Goal: Navigation & Orientation: Find specific page/section

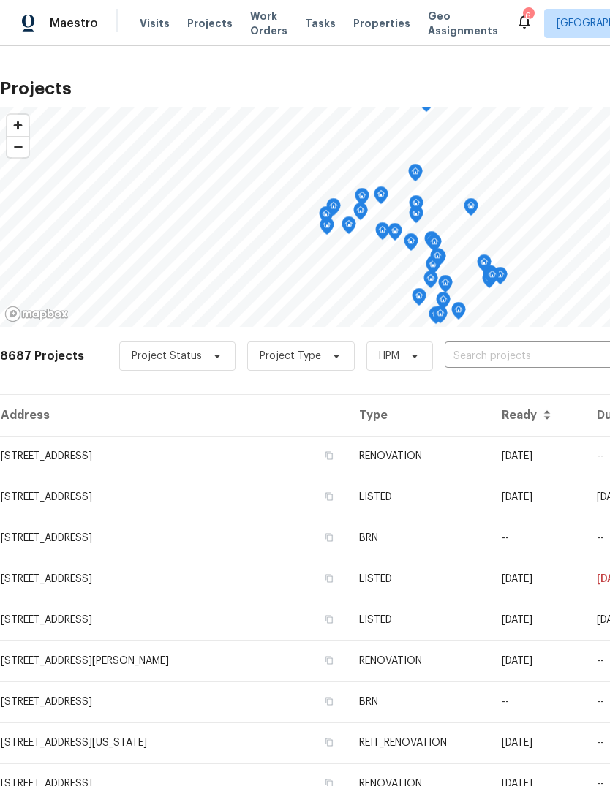
click at [155, 23] on span "Visits" at bounding box center [155, 23] width 30 height 15
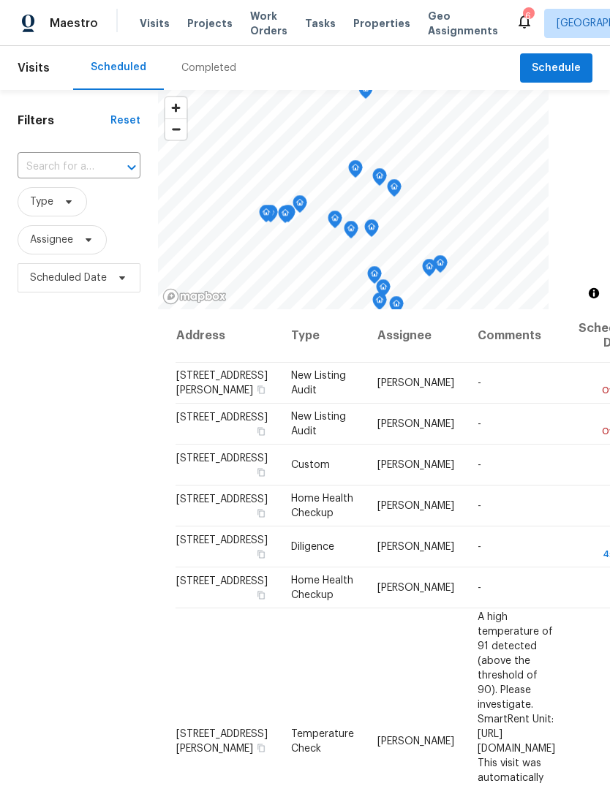
click at [219, 73] on div "Completed" at bounding box center [208, 68] width 55 height 15
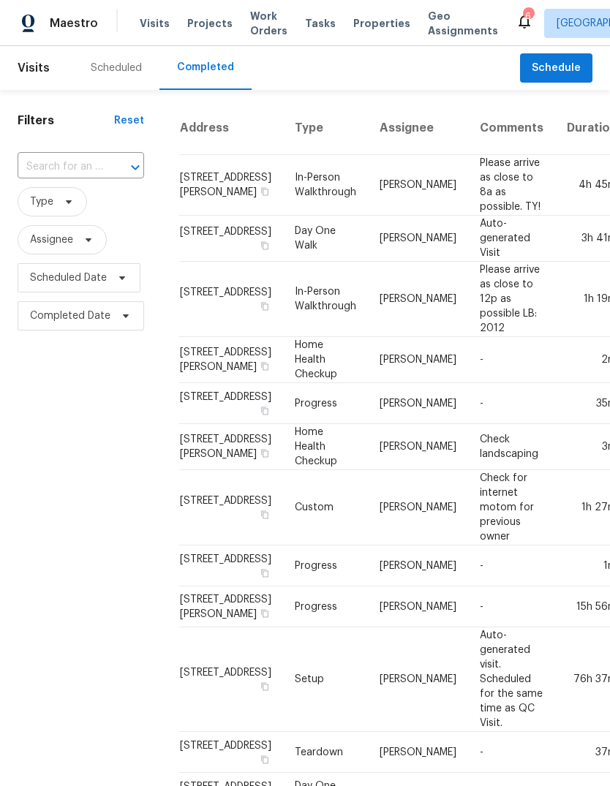
click at [366, 12] on div "Visits Projects Work Orders Tasks Properties Geo Assignments" at bounding box center [328, 23] width 376 height 29
click at [382, 24] on span "Properties" at bounding box center [381, 23] width 57 height 15
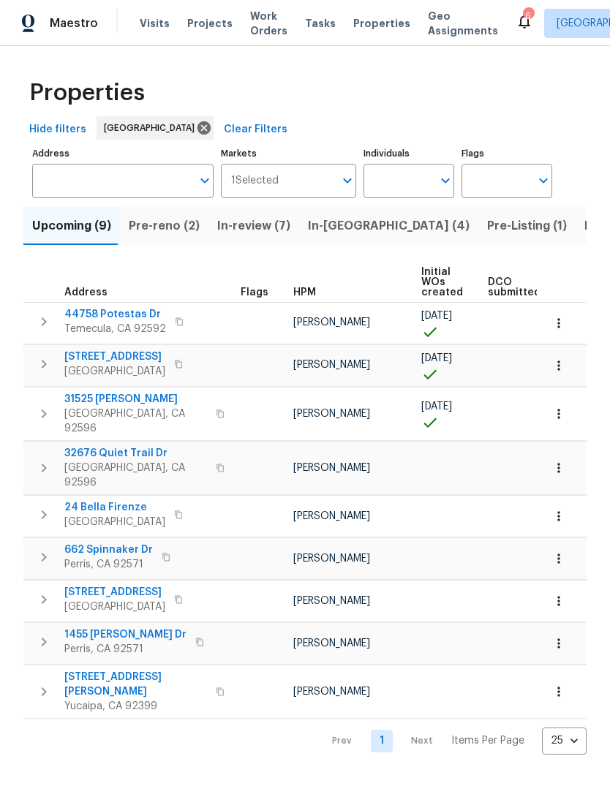
click at [157, 24] on span "Visits" at bounding box center [155, 23] width 30 height 15
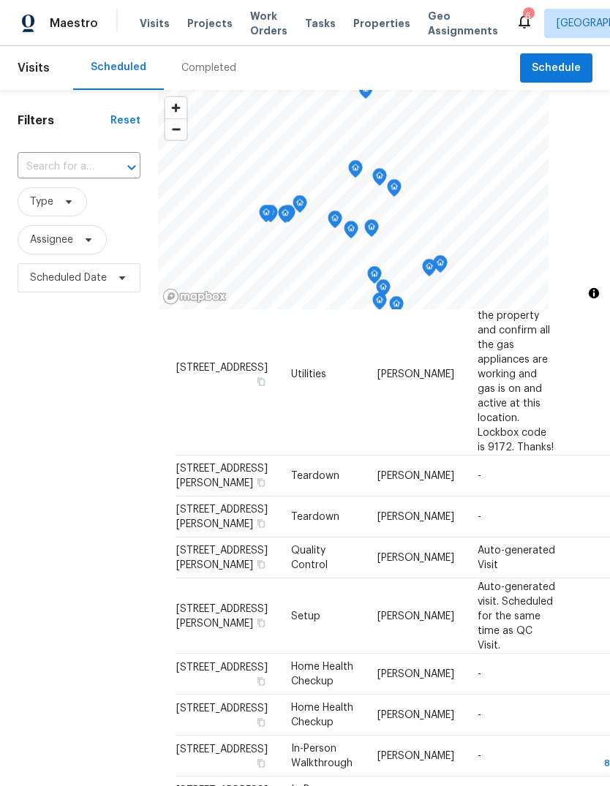
scroll to position [994, 0]
